Goal: Task Accomplishment & Management: Manage account settings

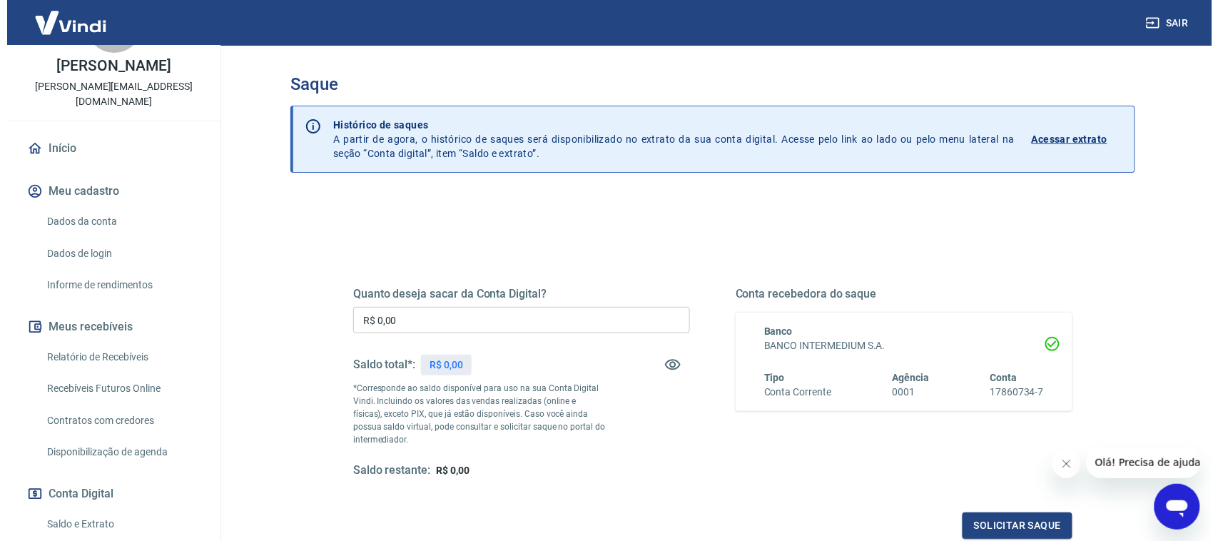
scroll to position [63, 0]
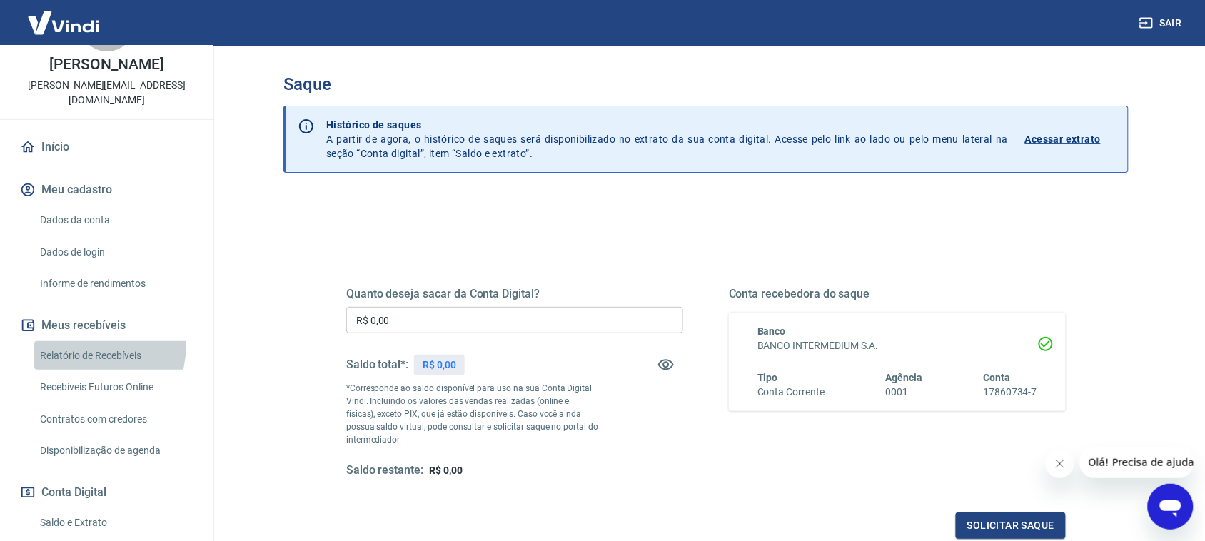
click at [75, 343] on link "Relatório de Recebíveis" at bounding box center [115, 355] width 162 height 29
